Goal: Transaction & Acquisition: Register for event/course

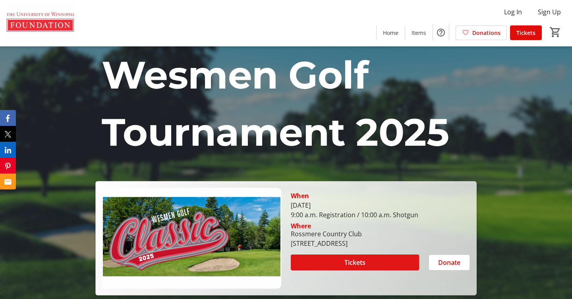
click at [339, 265] on span at bounding box center [355, 262] width 128 height 19
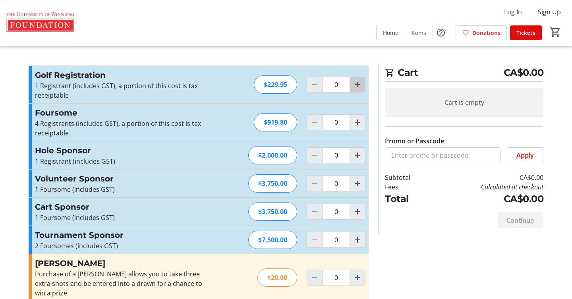
click at [358, 85] on mat-icon "Increment by one" at bounding box center [357, 85] width 10 height 10
type input "1"
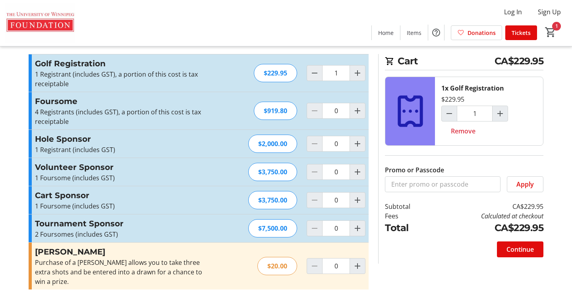
scroll to position [12, 0]
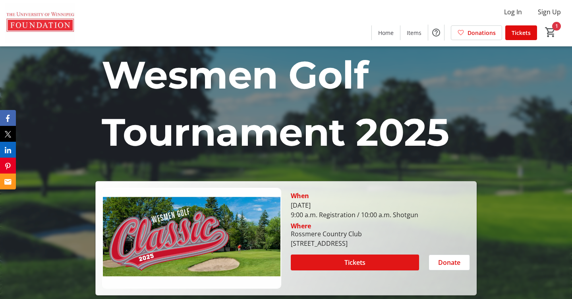
click at [340, 261] on span at bounding box center [355, 262] width 128 height 19
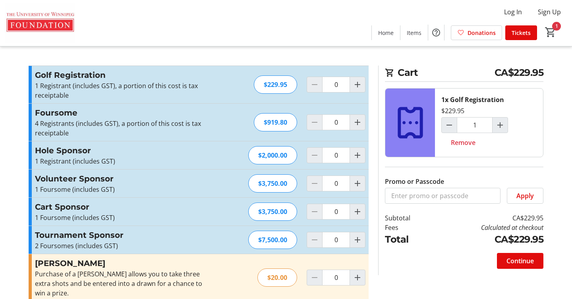
type input "1"
click at [515, 262] on span "Continue" at bounding box center [519, 261] width 27 height 10
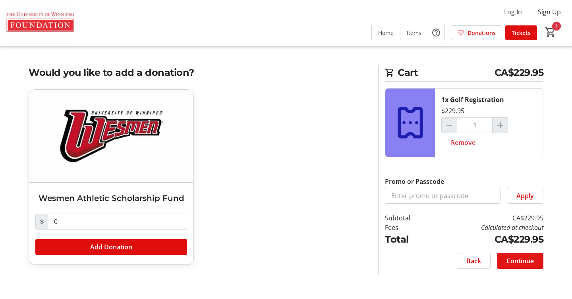
click at [515, 262] on span "Continue" at bounding box center [519, 261] width 27 height 10
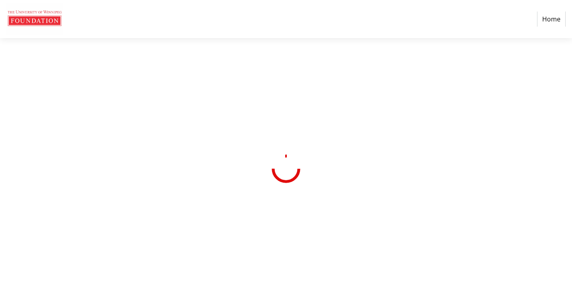
select select "CA"
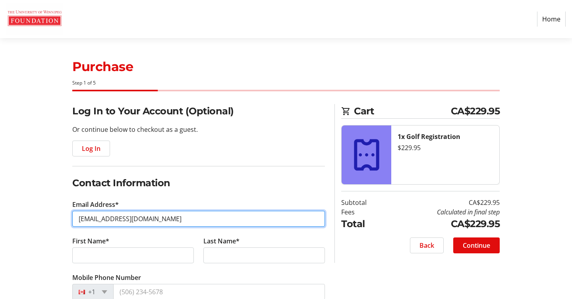
type input "emencik@gmail.com"
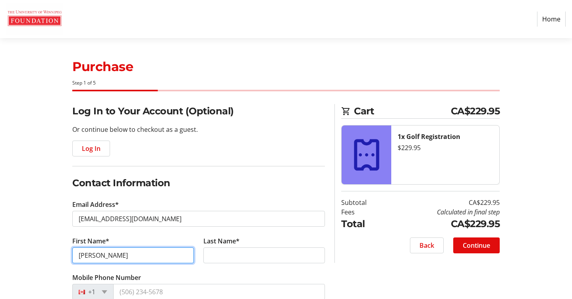
type input "Ellen"
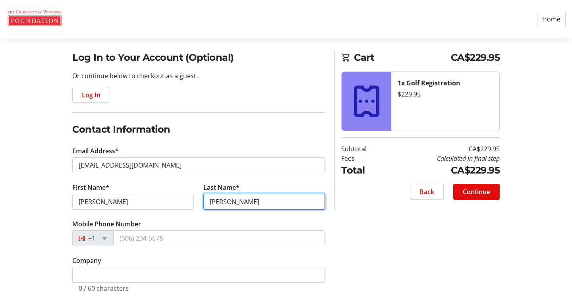
scroll to position [62, 0]
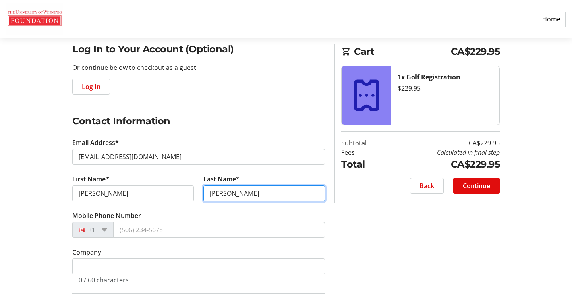
type input "Gilbert"
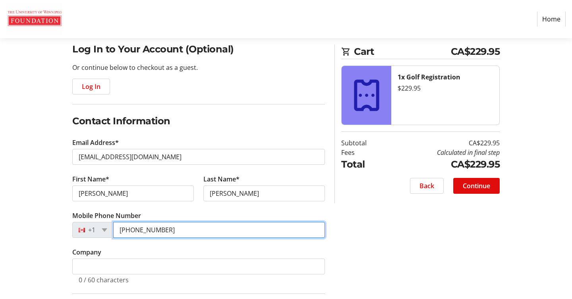
click at [156, 229] on input "(204) 795-5620" at bounding box center [219, 230] width 212 height 16
click at [163, 230] on input "(204) 795-520" at bounding box center [219, 230] width 212 height 16
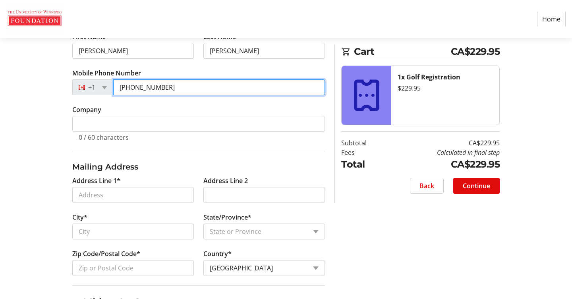
scroll to position [211, 0]
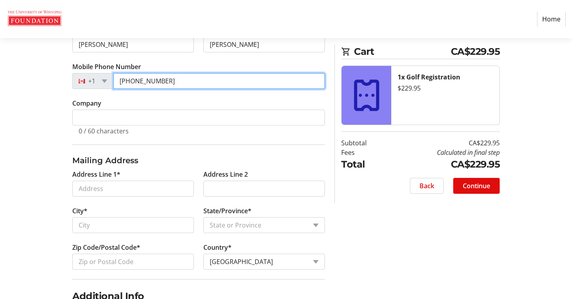
type input "(204) 795-5204"
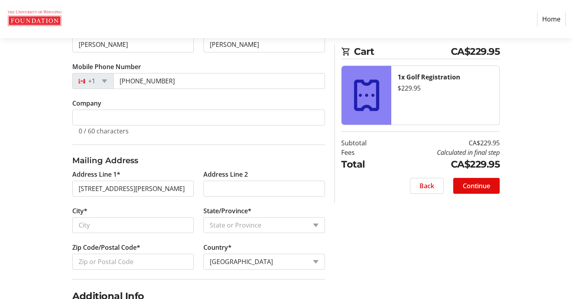
type input "1173 McMillan Avenue"
type input "Winnipeg"
select select "MB"
type input "R3M 0T8"
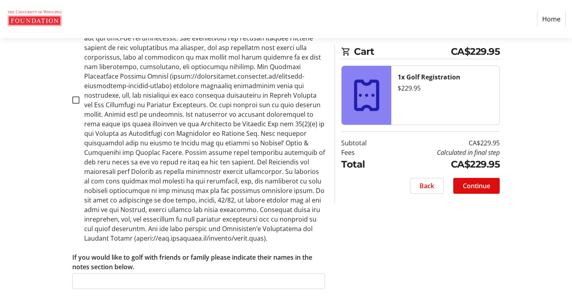
scroll to position [574, 0]
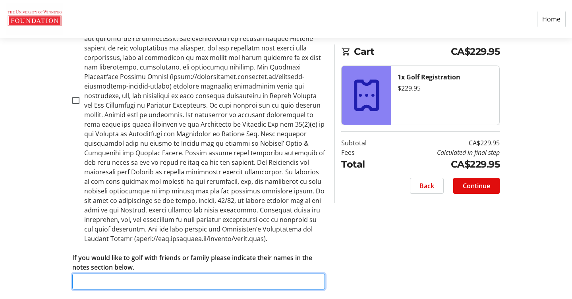
click at [84, 274] on input "If you would like to golf with friends or family please indicate their names in…" at bounding box center [198, 282] width 252 height 16
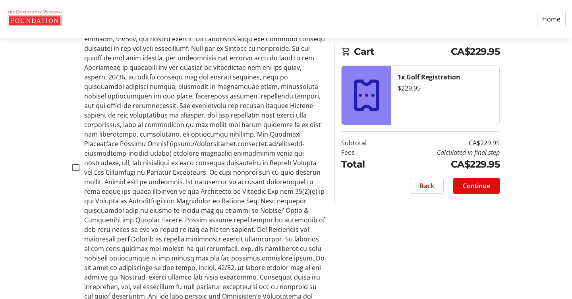
scroll to position [508, 0]
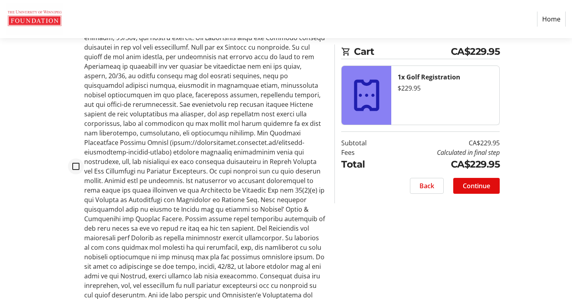
type input "Vicki Zachanowich, Carla Penner"
click at [75, 163] on input "checkbox" at bounding box center [75, 166] width 7 height 7
checkbox input "true"
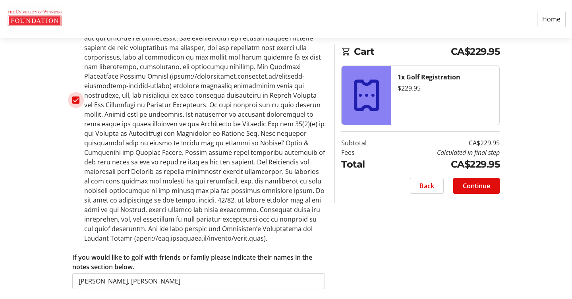
scroll to position [574, 0]
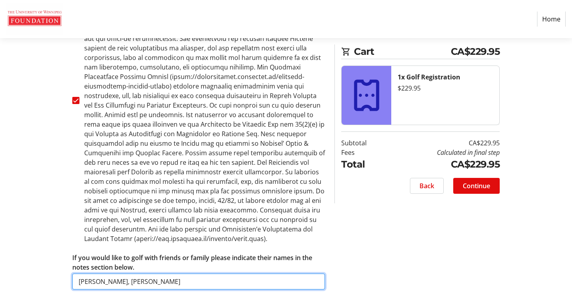
click at [176, 274] on input "Vicki Zachanowich, Carla Penner" at bounding box center [198, 282] width 252 height 16
type input "Vicki Zachanowich, Carla Penner, one more pending"
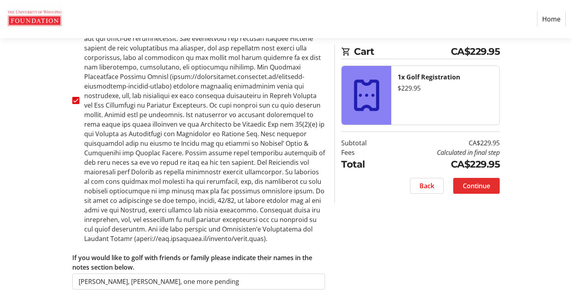
click at [483, 188] on span "Continue" at bounding box center [475, 186] width 27 height 10
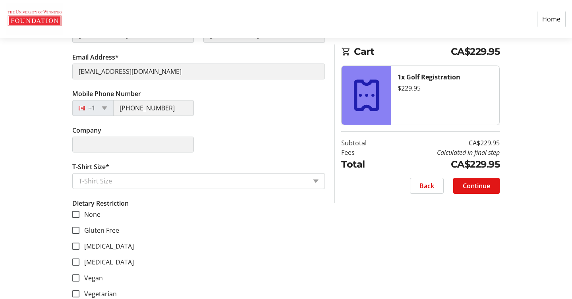
scroll to position [208, 0]
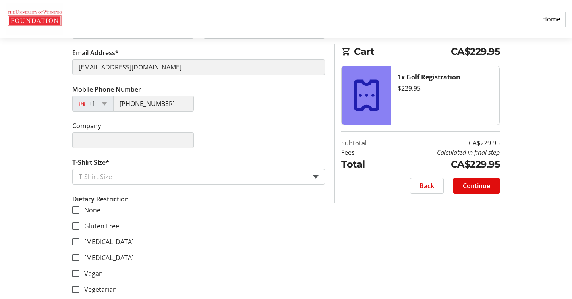
click at [316, 178] on span at bounding box center [316, 177] width 6 height 4
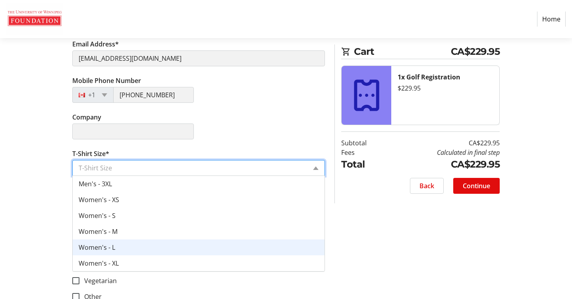
scroll to position [79, 0]
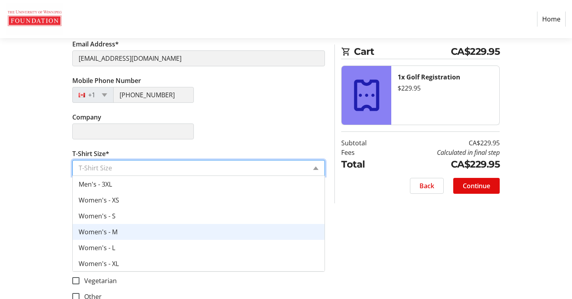
click at [101, 233] on span "Women's - M" at bounding box center [98, 231] width 39 height 9
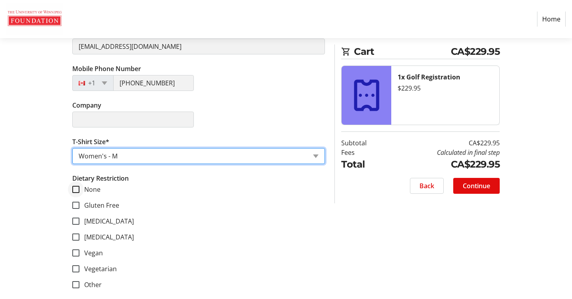
scroll to position [229, 0]
click at [75, 188] on input "None" at bounding box center [75, 189] width 7 height 7
checkbox input "true"
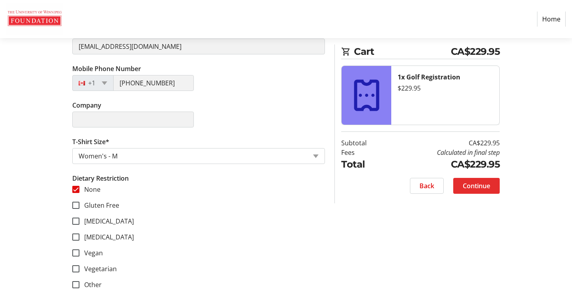
click at [478, 185] on span "Continue" at bounding box center [475, 186] width 27 height 10
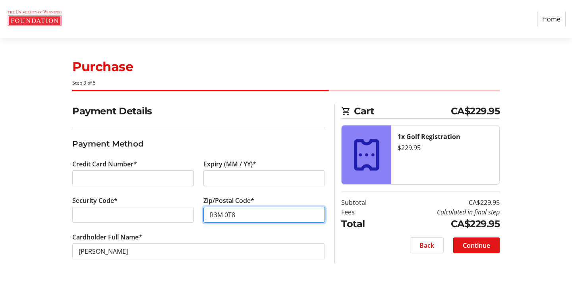
type input "R3M 0T8"
click at [488, 245] on span "Continue" at bounding box center [475, 246] width 27 height 10
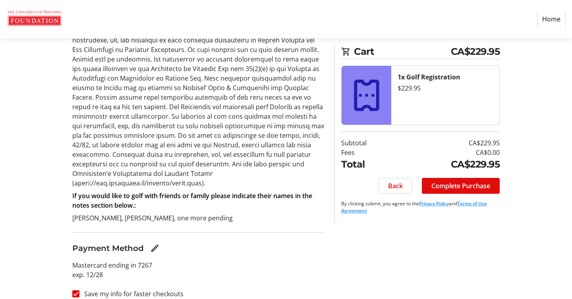
scroll to position [316, 0]
click at [462, 187] on span "Complete Purchase" at bounding box center [460, 186] width 59 height 10
